Goal: Information Seeking & Learning: Learn about a topic

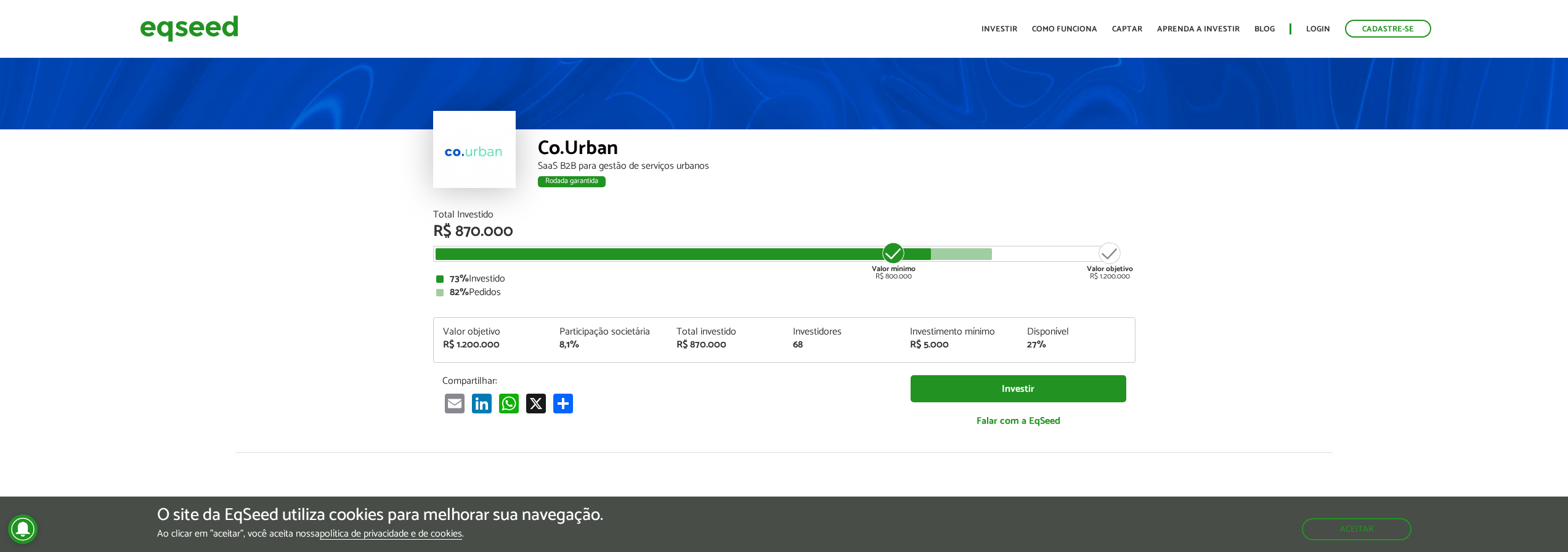
drag, startPoint x: 1051, startPoint y: 130, endPoint x: 979, endPoint y: 179, distance: 87.1
click at [979, 179] on div "Rodada garantida" at bounding box center [836, 183] width 598 height 16
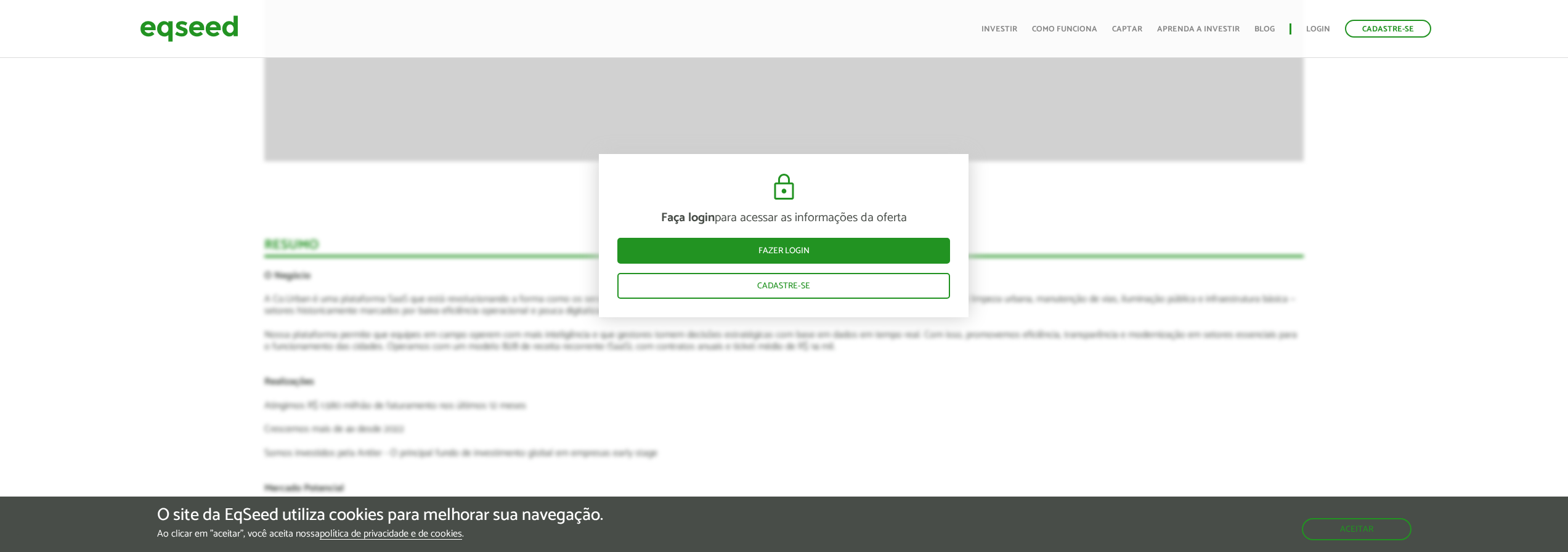
scroll to position [1847, 0]
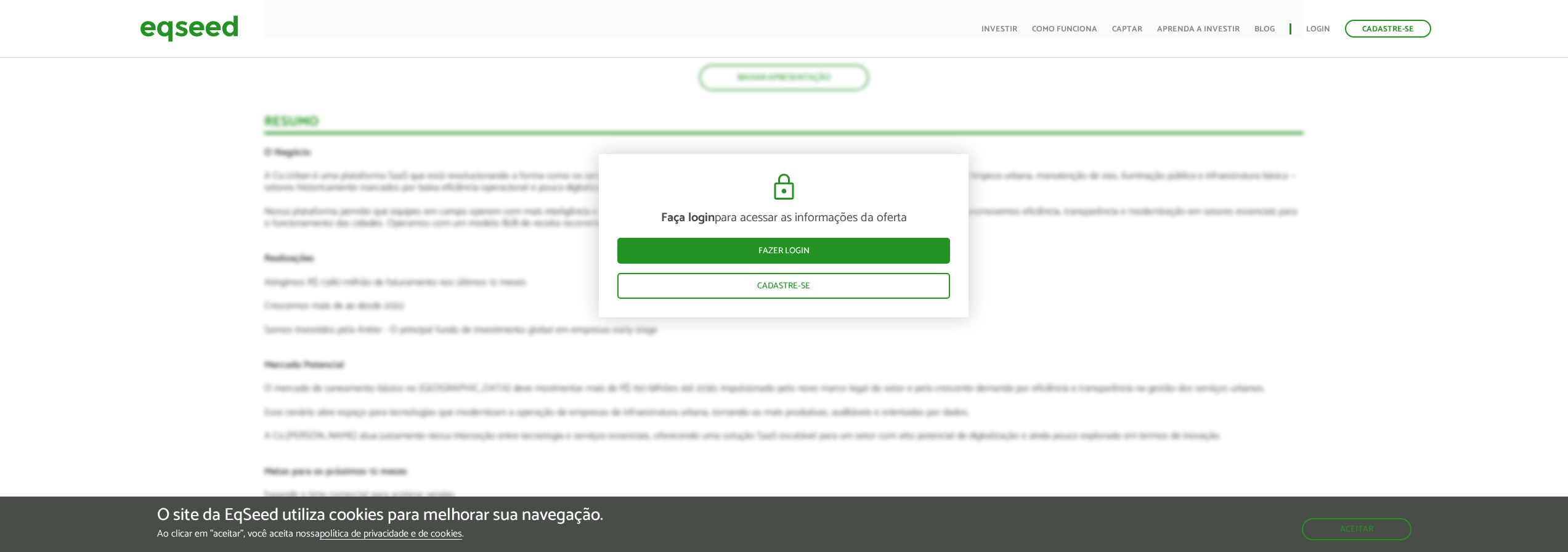
click at [1218, 251] on article "Novidades Análise da oferta Bate-papo sobre a oferta Depoimento Antler | Invest…" at bounding box center [784, 188] width 1040 height 2226
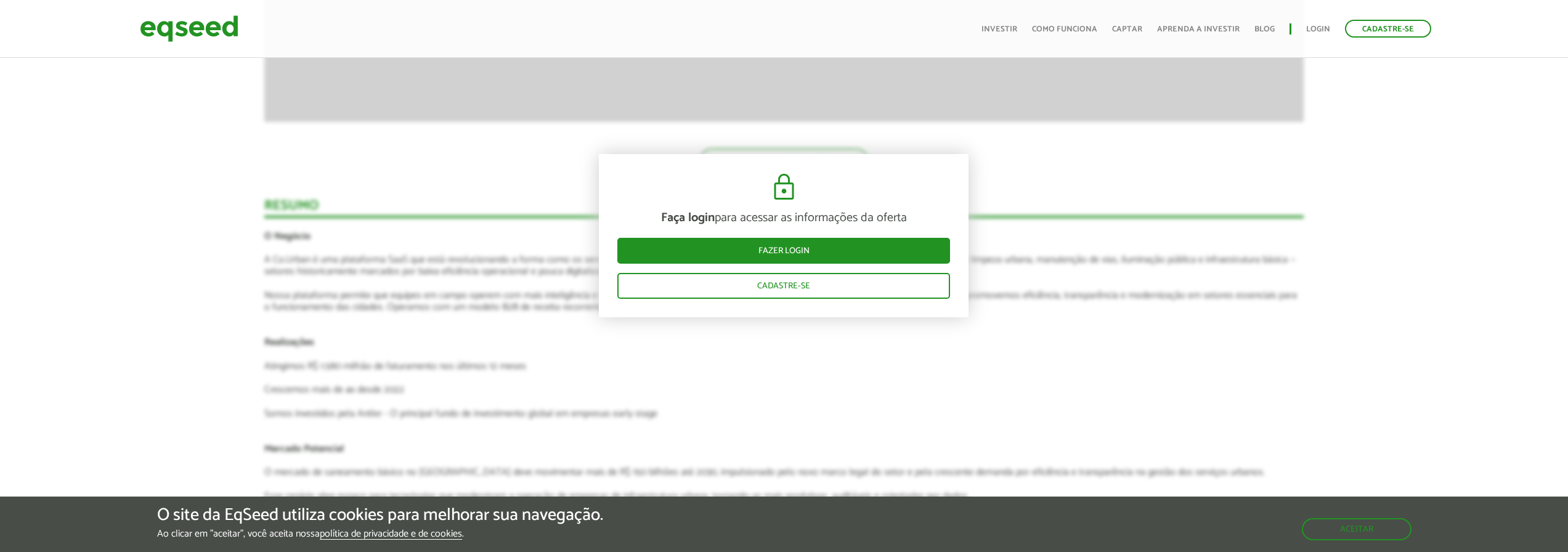
scroll to position [1601, 0]
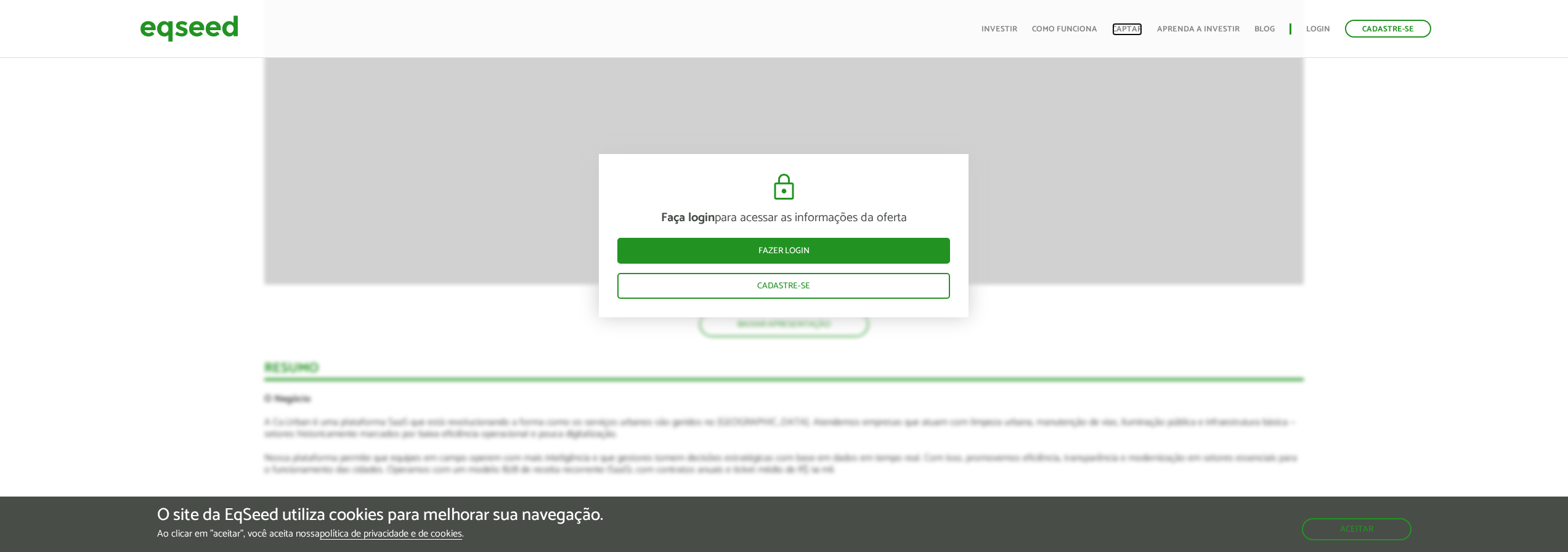
click at [1132, 30] on link "Captar" at bounding box center [1126, 29] width 30 height 8
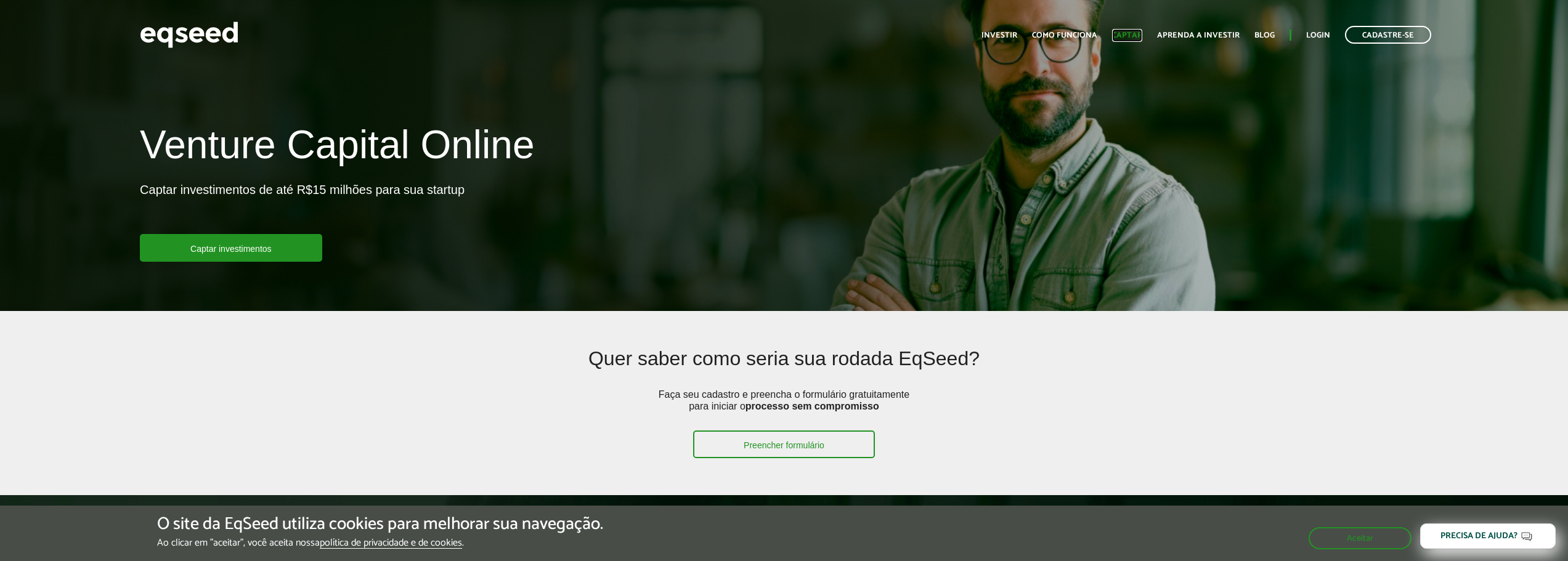
click at [1131, 31] on link "Captar" at bounding box center [1126, 35] width 30 height 8
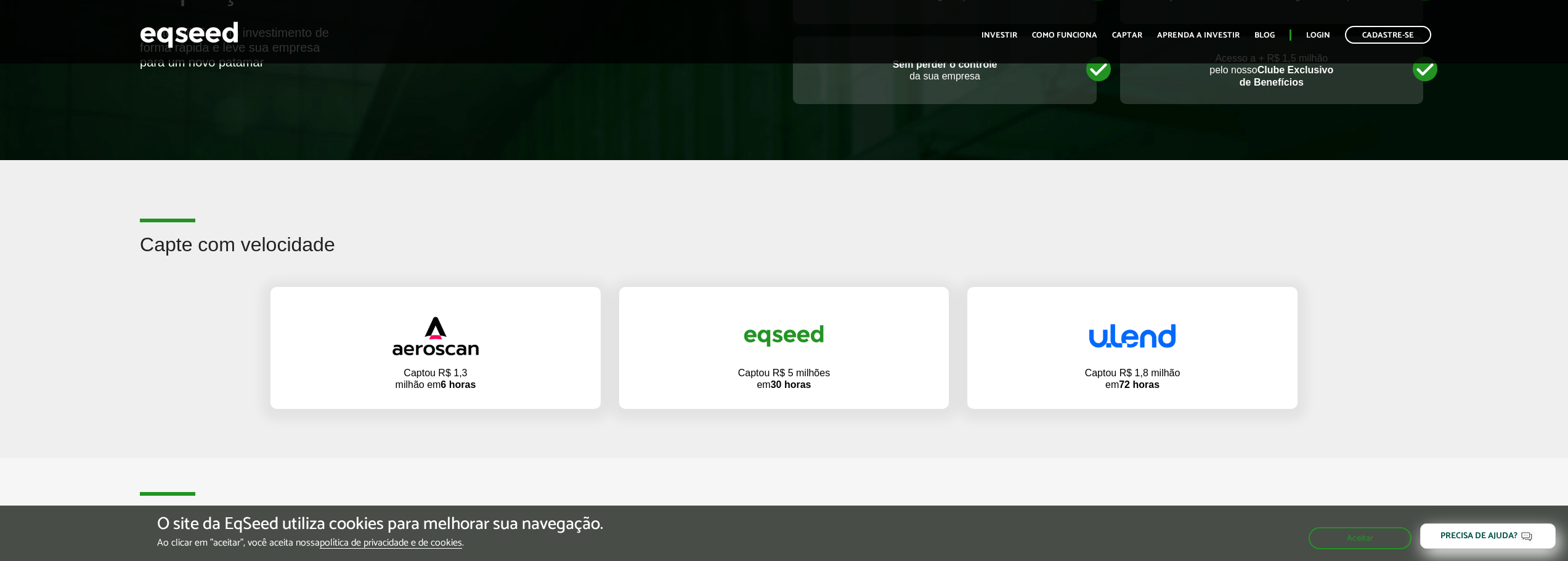
scroll to position [493, 0]
